Goal: Navigation & Orientation: Find specific page/section

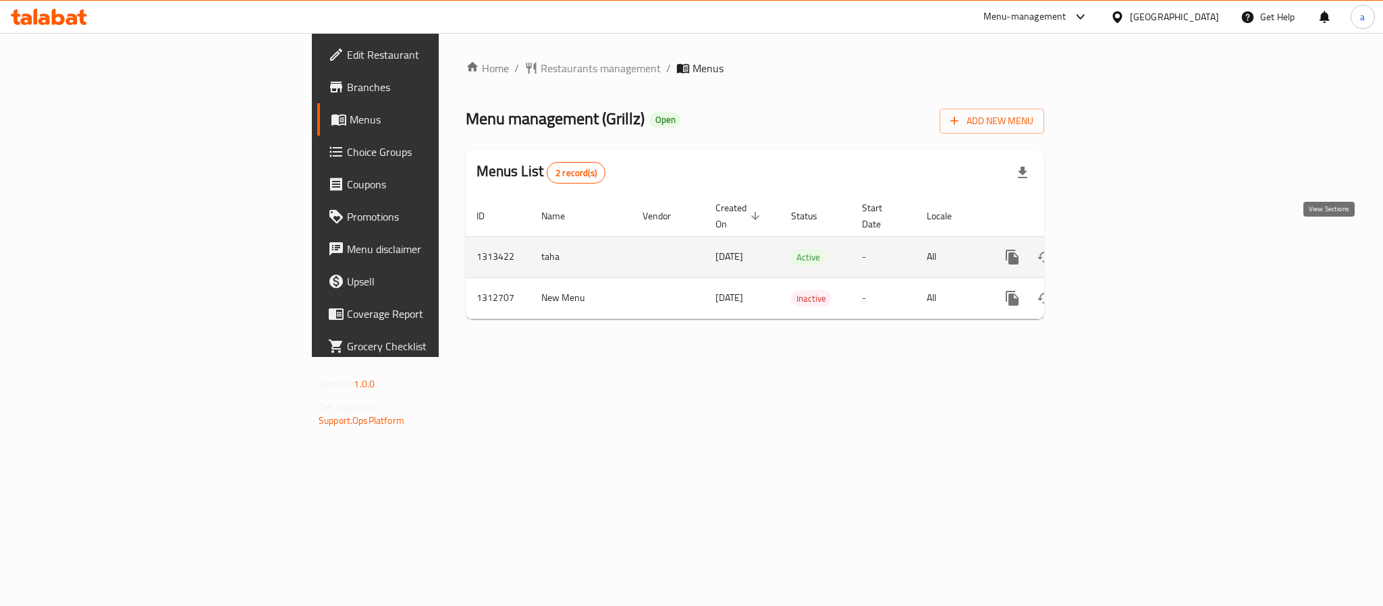
click at [1118, 249] on icon "enhanced table" at bounding box center [1110, 257] width 16 height 16
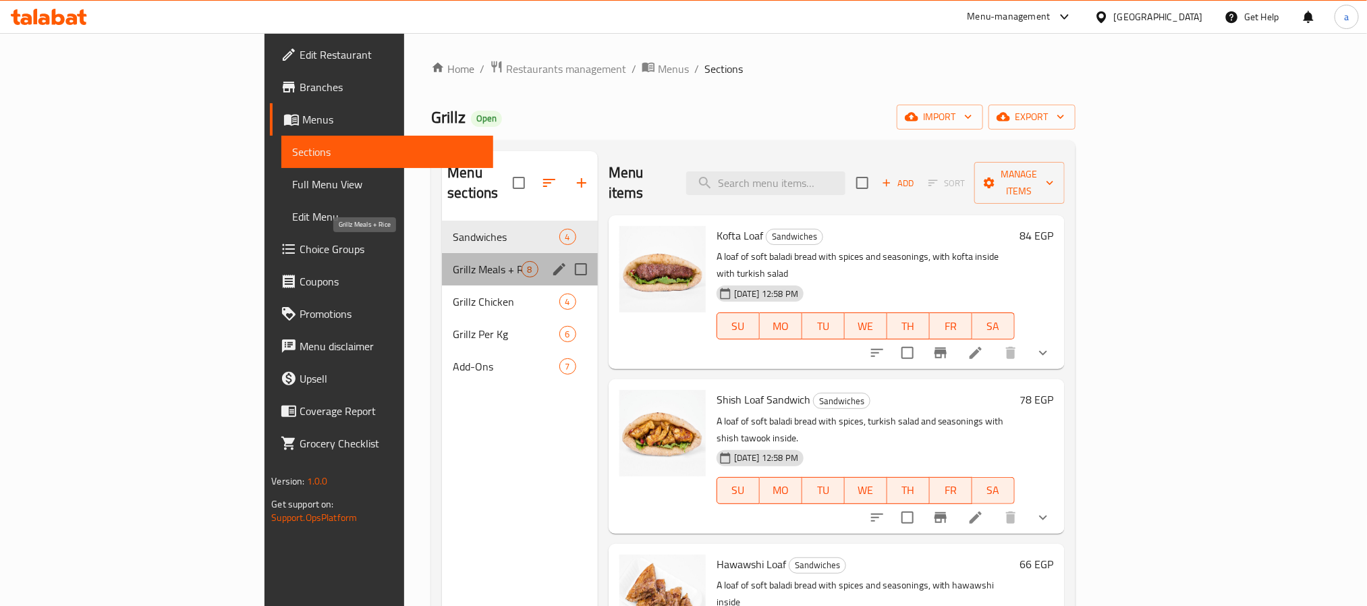
click at [453, 261] on span "Grillz Meals + Rice" at bounding box center [487, 269] width 68 height 16
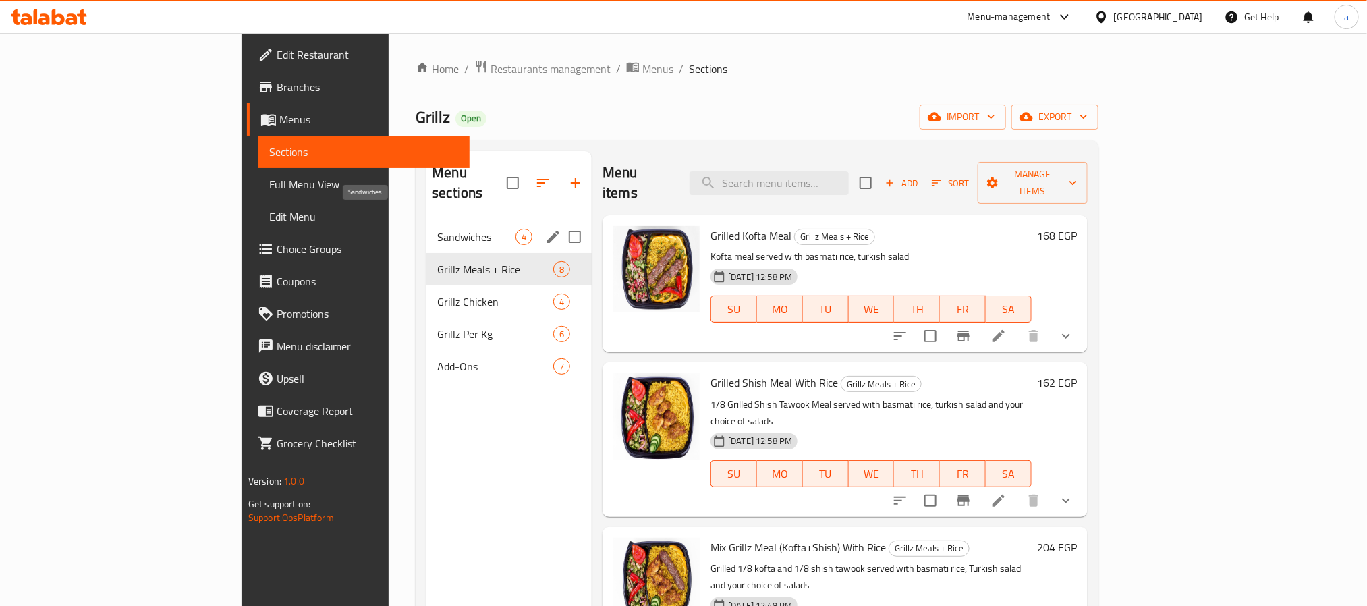
click at [437, 229] on span "Sandwiches" at bounding box center [476, 237] width 78 height 16
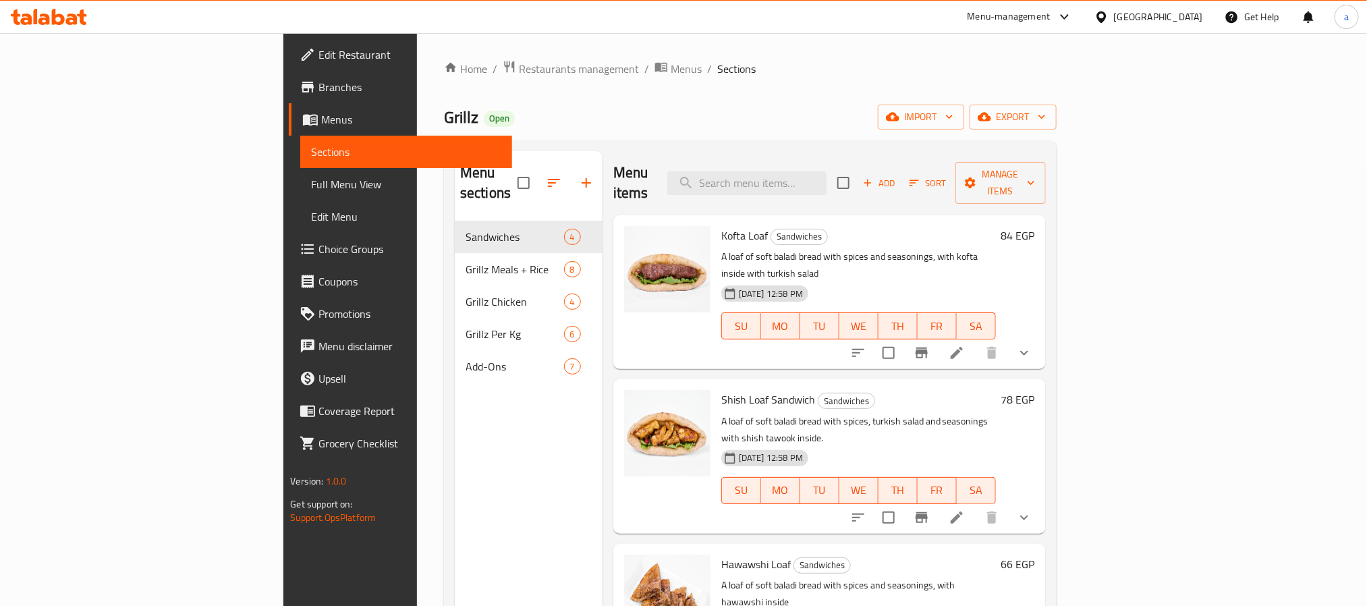
click at [1181, 12] on div "[GEOGRAPHIC_DATA]" at bounding box center [1158, 16] width 89 height 15
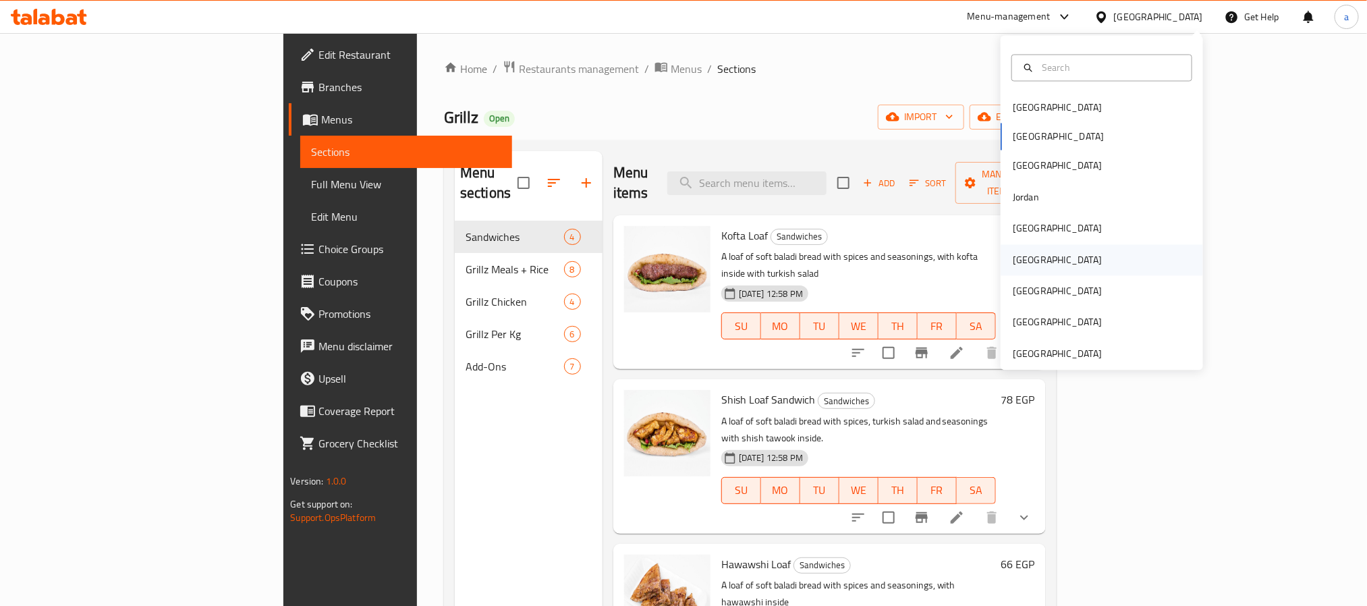
click at [1027, 256] on div "[GEOGRAPHIC_DATA]" at bounding box center [1057, 259] width 111 height 31
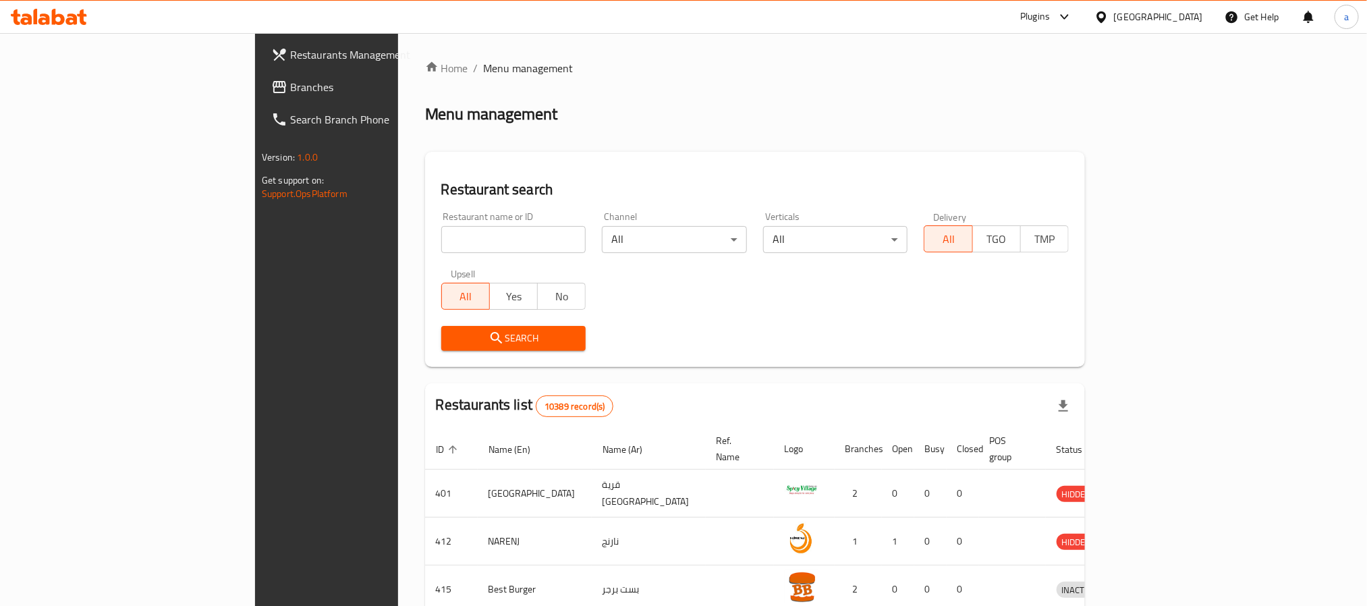
click at [290, 88] on span "Branches" at bounding box center [381, 87] width 182 height 16
